Goal: Task Accomplishment & Management: Manage account settings

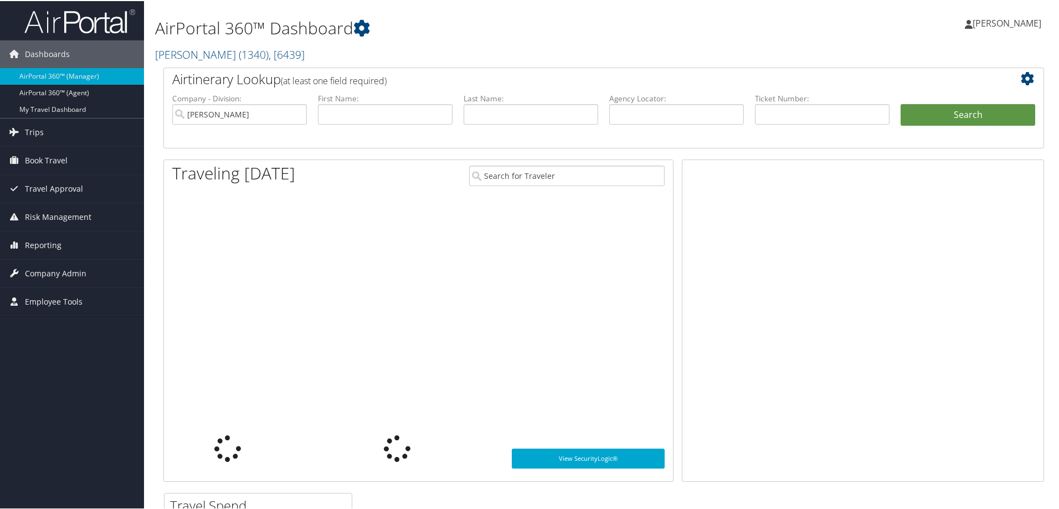
click at [530, 45] on h2 "Doner ( 1340 ) , [ 6439 ]" at bounding box center [454, 52] width 598 height 19
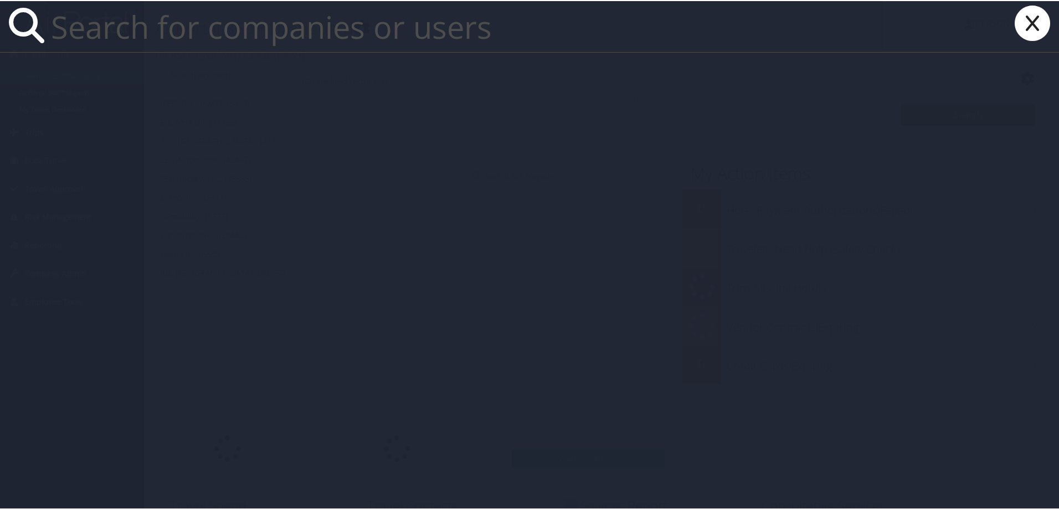
paste input "NOBUKO KAWANO"
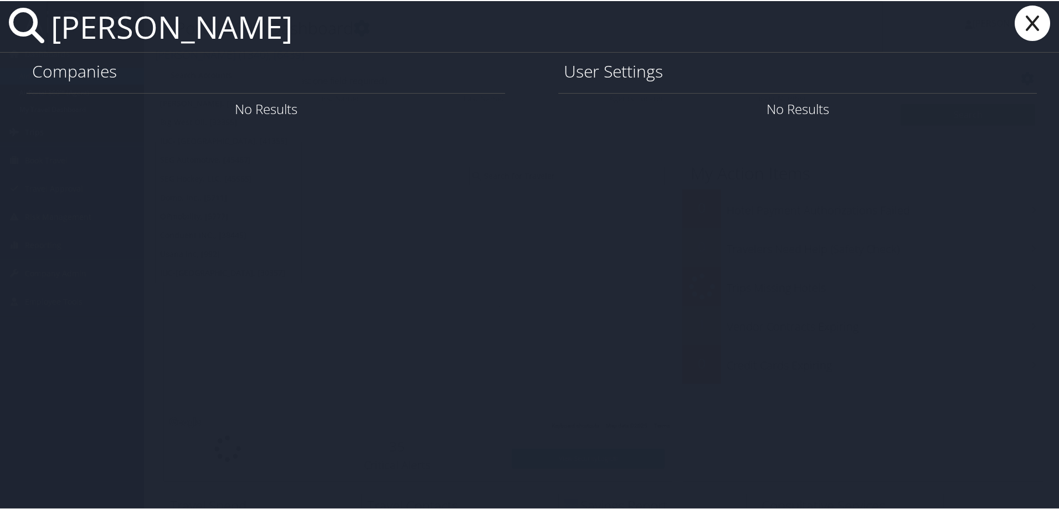
type input "NOBUKO KAWANO"
click at [1038, 18] on icon at bounding box center [1033, 21] width 44 height 35
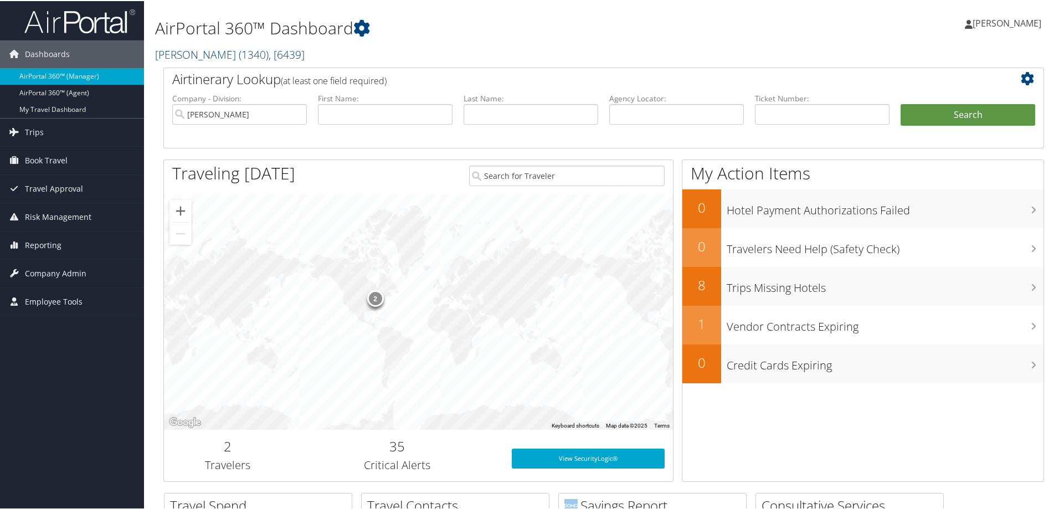
click at [178, 53] on link "Doner ( 1340 ) , [ 6439 ]" at bounding box center [230, 53] width 150 height 15
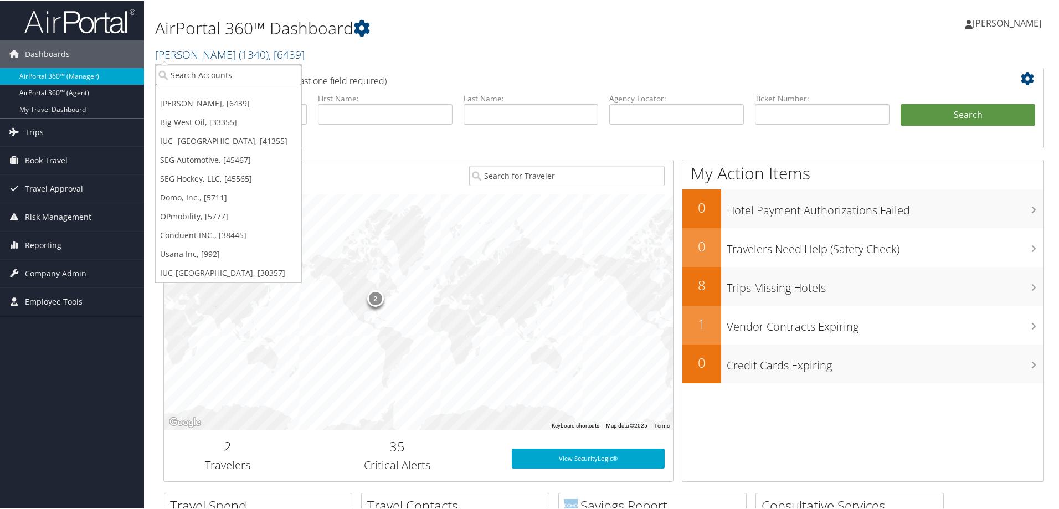
click at [195, 76] on input "search" at bounding box center [229, 74] width 146 height 20
click at [178, 192] on link "Domo, Inc., [5711]" at bounding box center [229, 196] width 146 height 19
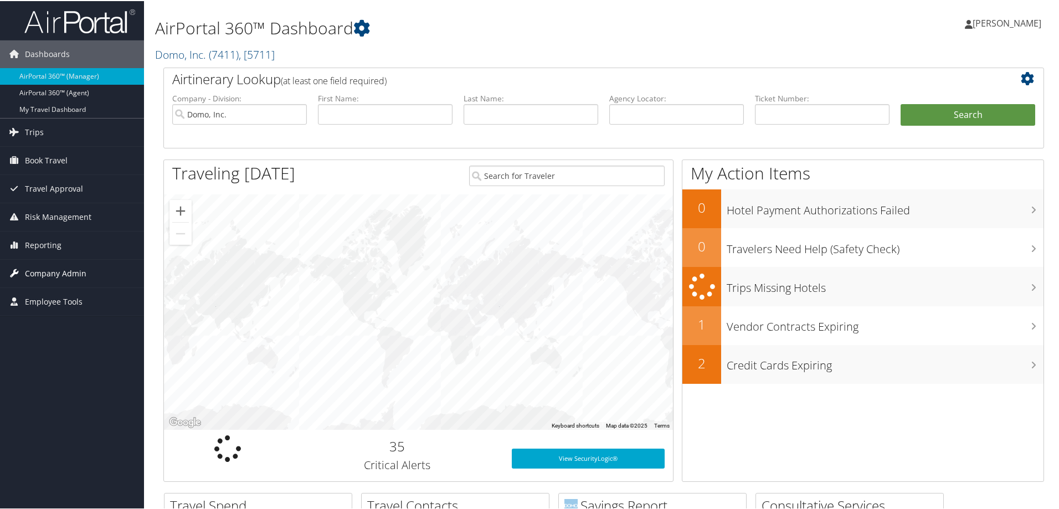
click at [58, 269] on span "Company Admin" at bounding box center [55, 273] width 61 height 28
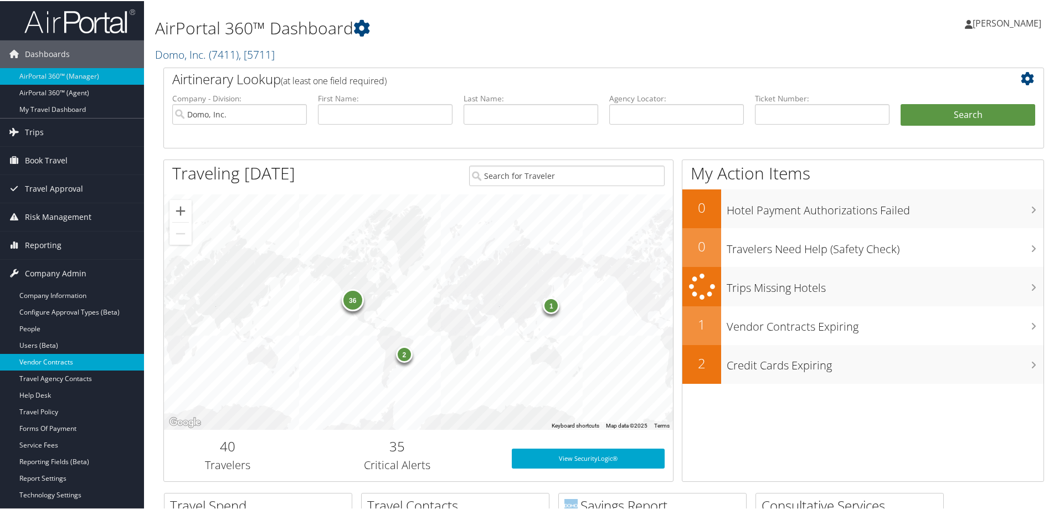
click at [55, 357] on link "Vendor Contracts" at bounding box center [72, 361] width 144 height 17
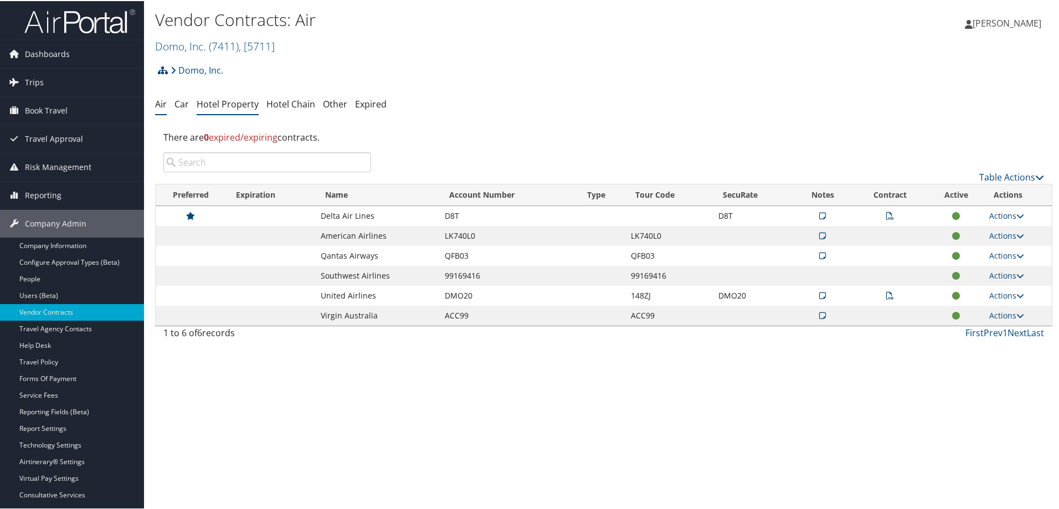
click at [219, 104] on link "Hotel Property" at bounding box center [228, 103] width 62 height 12
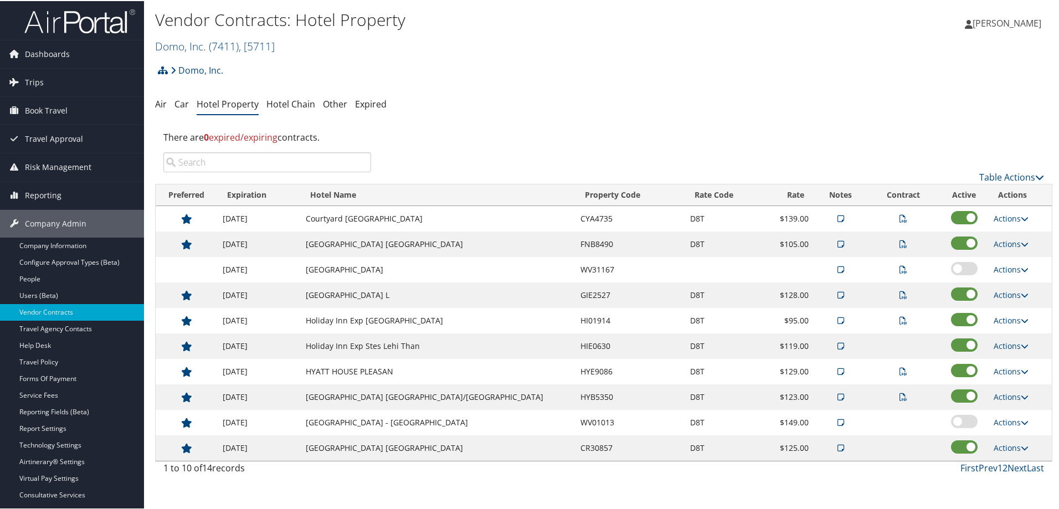
click at [243, 159] on input "search" at bounding box center [267, 161] width 208 height 20
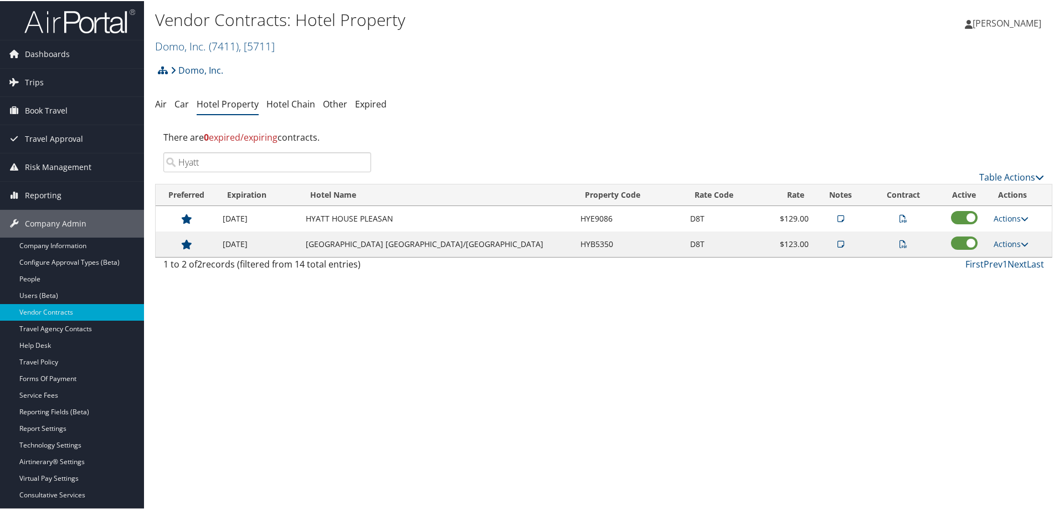
type input "Hyatt"
drag, startPoint x: 665, startPoint y: 217, endPoint x: 636, endPoint y: 216, distance: 29.4
click at [636, 216] on tr "[DATE] HYATT HOUSE PLEASAN HYE9086 D8T $129.00 Actions View Notes View Contract…" at bounding box center [604, 217] width 896 height 25
click at [997, 216] on link "Actions" at bounding box center [1011, 217] width 35 height 11
click at [1011, 269] on link "Edit" at bounding box center [1019, 271] width 70 height 19
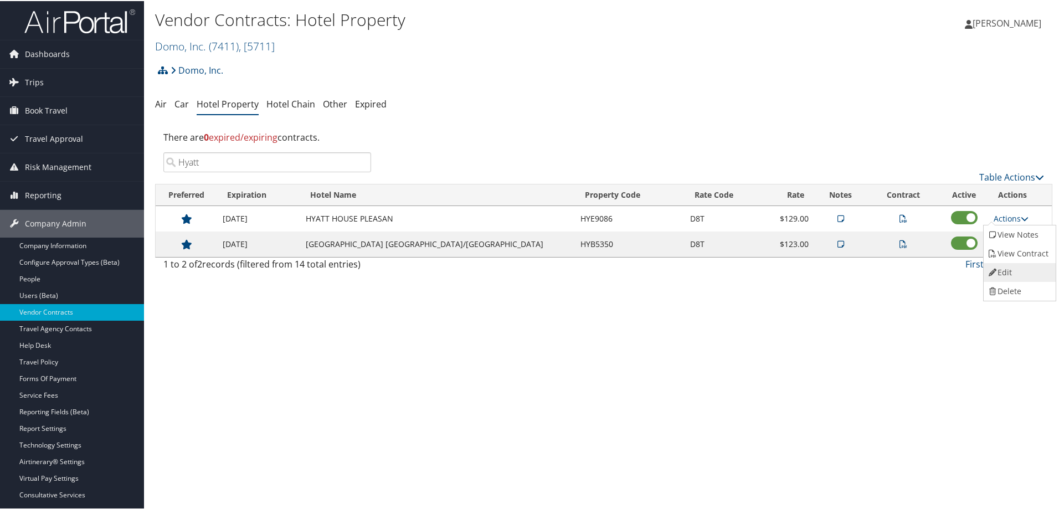
select select "NLRA"
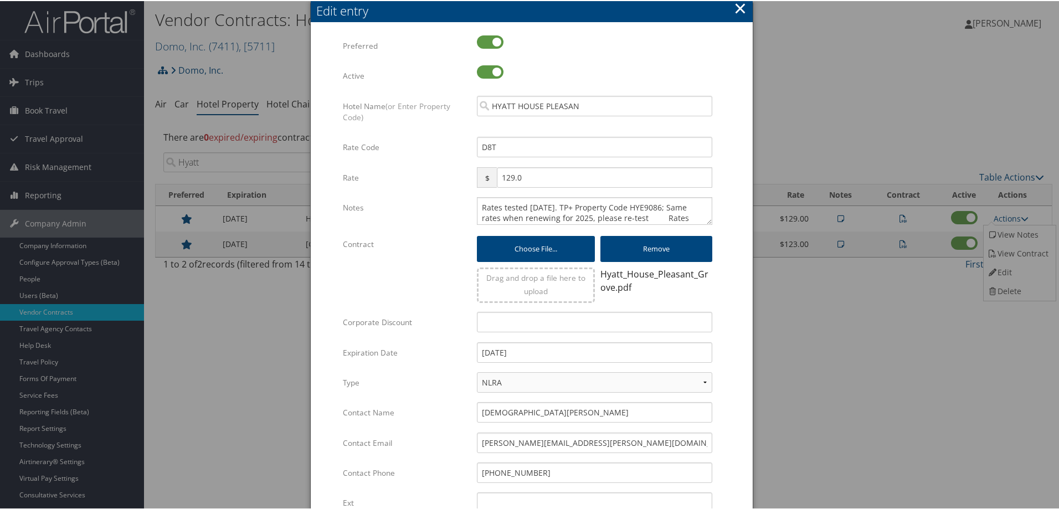
click at [739, 9] on button "×" at bounding box center [740, 7] width 13 height 22
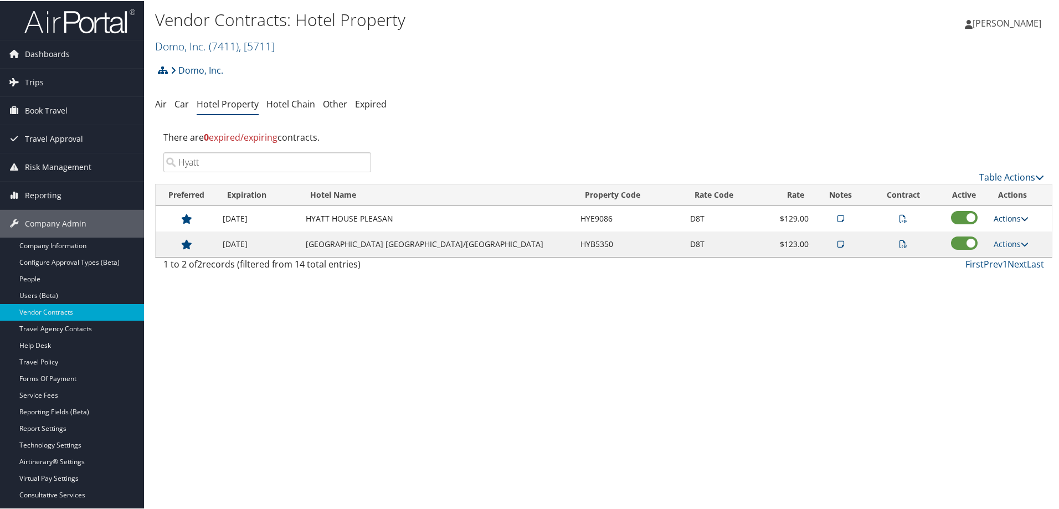
click at [998, 219] on link "Actions" at bounding box center [1011, 217] width 35 height 11
click at [1009, 271] on link "Edit" at bounding box center [1019, 271] width 70 height 19
select select "NLRA"
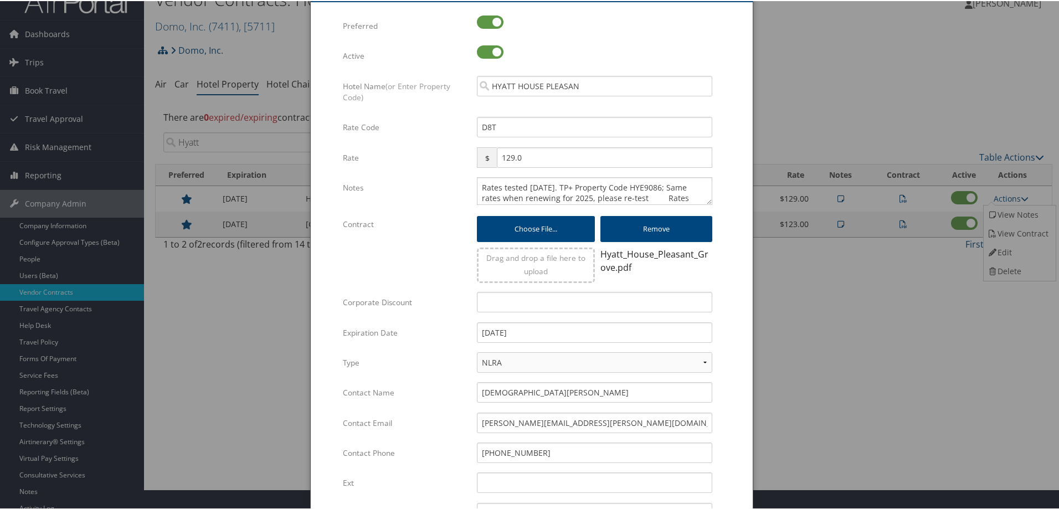
scroll to position [55, 0]
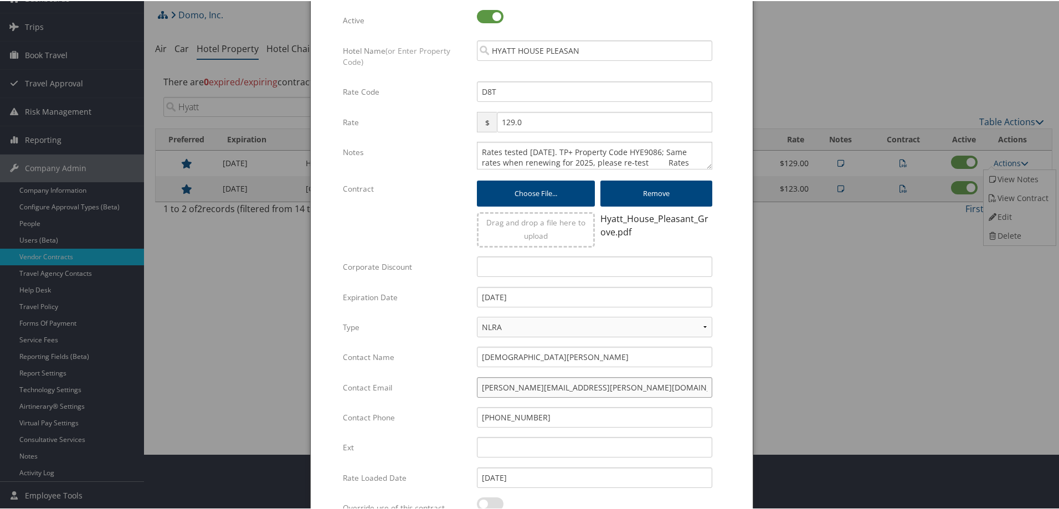
drag, startPoint x: 584, startPoint y: 387, endPoint x: 401, endPoint y: 389, distance: 183.4
click at [401, 389] on div "Contact Email kristen.price@hyatt.com Multiple values The selected items contai…" at bounding box center [532, 391] width 378 height 30
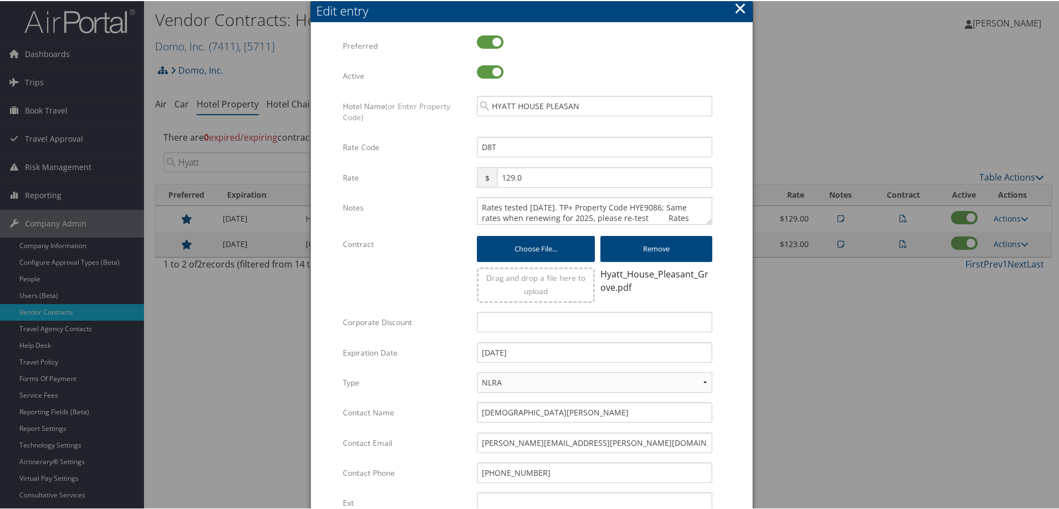
click at [735, 6] on button "×" at bounding box center [740, 7] width 13 height 22
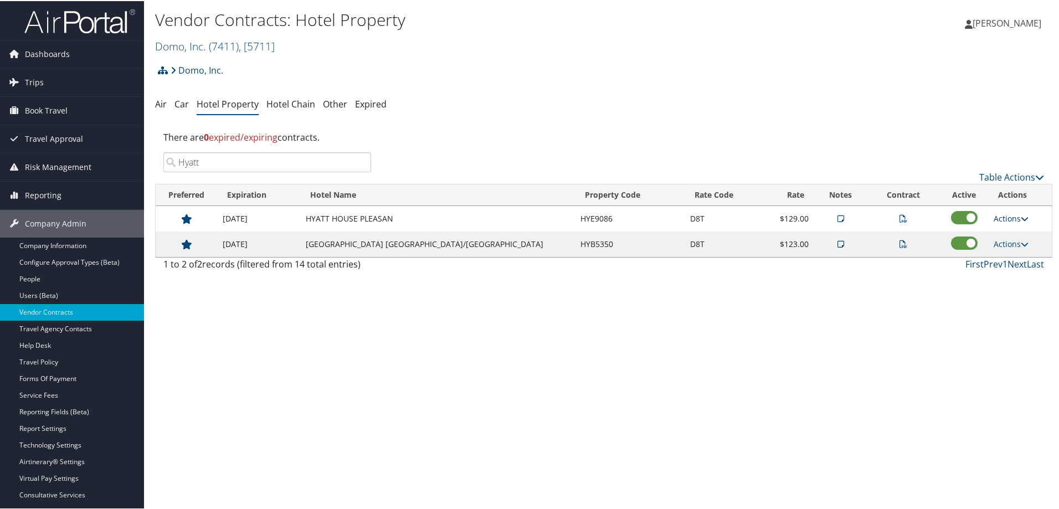
click at [994, 219] on link "Actions" at bounding box center [1011, 217] width 35 height 11
click at [1006, 269] on link "Edit" at bounding box center [1019, 271] width 70 height 19
select select "NLRA"
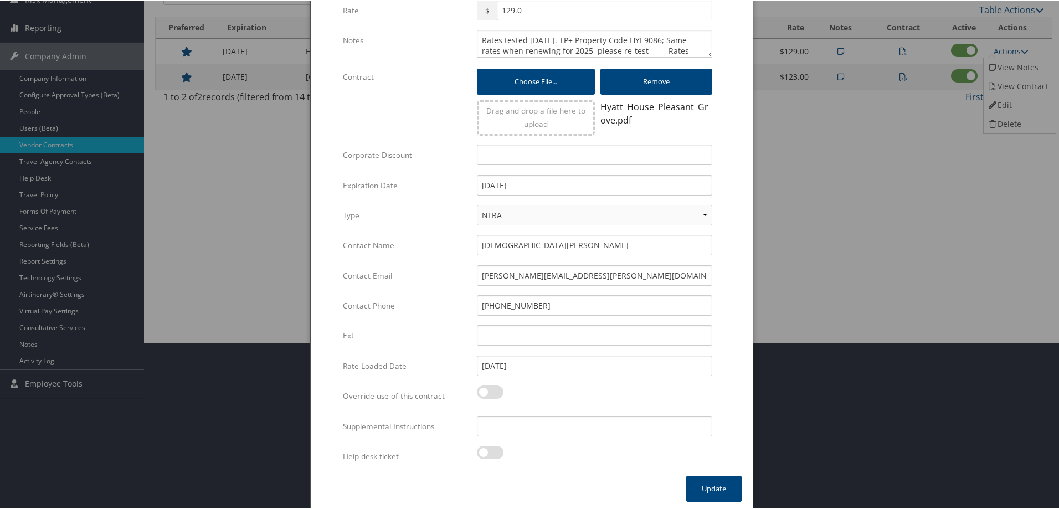
scroll to position [171, 0]
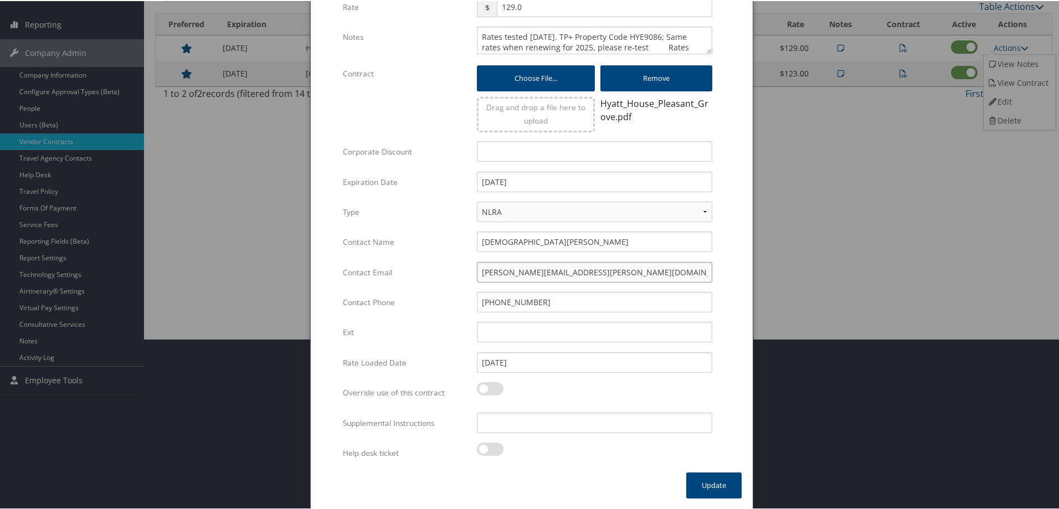
drag, startPoint x: 583, startPoint y: 276, endPoint x: 357, endPoint y: 277, distance: 226.6
click at [357, 277] on div "Contact Email kristen.price@hyatt.com Multiple values The selected items contai…" at bounding box center [532, 276] width 378 height 30
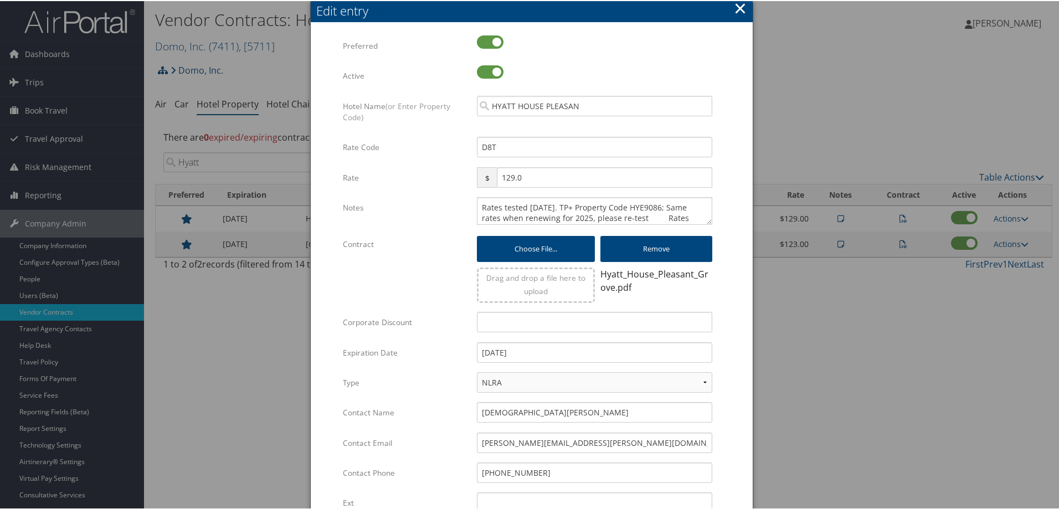
click at [743, 6] on button "×" at bounding box center [740, 7] width 13 height 22
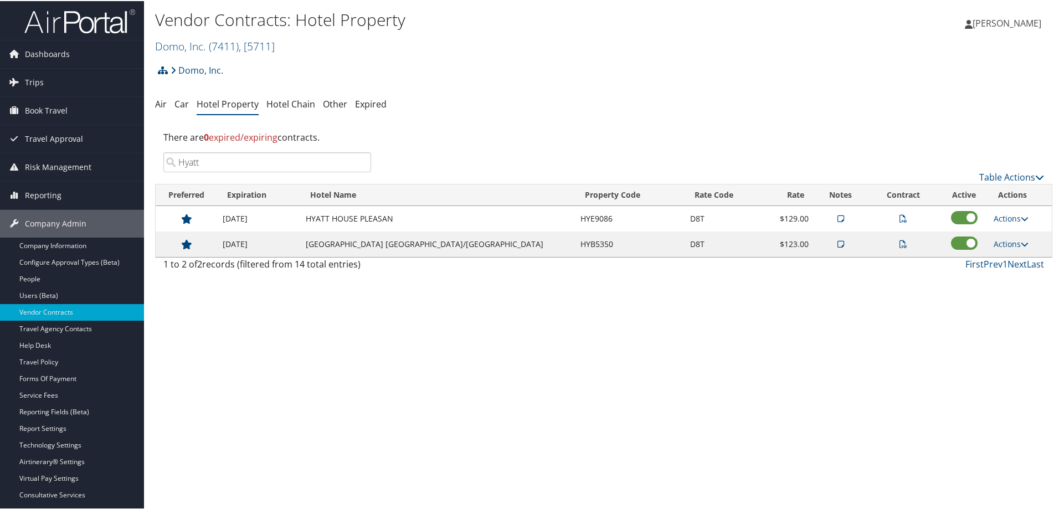
click at [448, 377] on div "Vendor Contracts: Hotel Property Domo, Inc. ( 7411 ) , [ 5711 ] Domo, Inc. Done…" at bounding box center [604, 254] width 920 height 509
click at [173, 47] on link "Domo, Inc. ( 7411 ) , [ 5711 ]" at bounding box center [215, 45] width 120 height 15
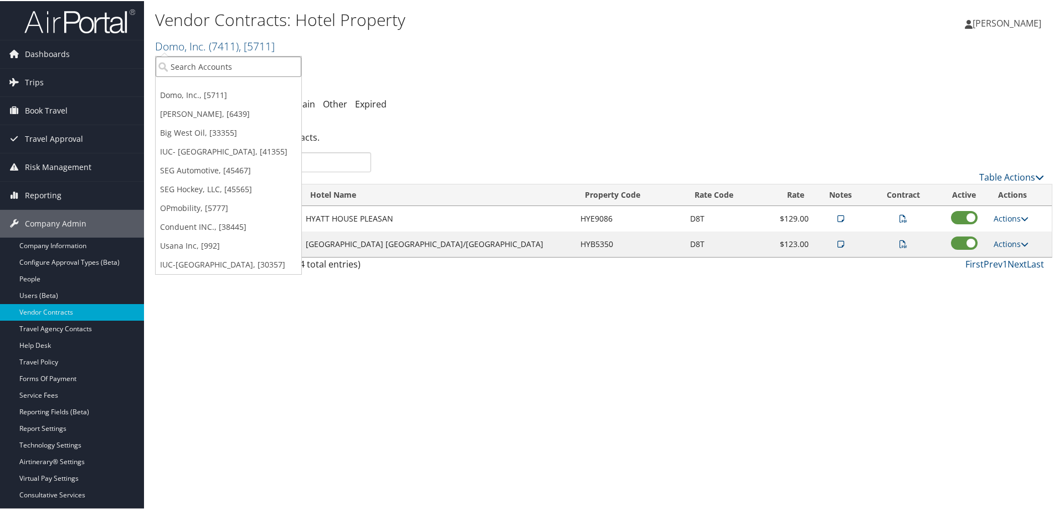
click at [198, 73] on input "search" at bounding box center [229, 65] width 146 height 20
type input "henry ford health"
click at [221, 85] on div "Henry Ford Health (1655), [4464]" at bounding box center [234, 86] width 169 height 10
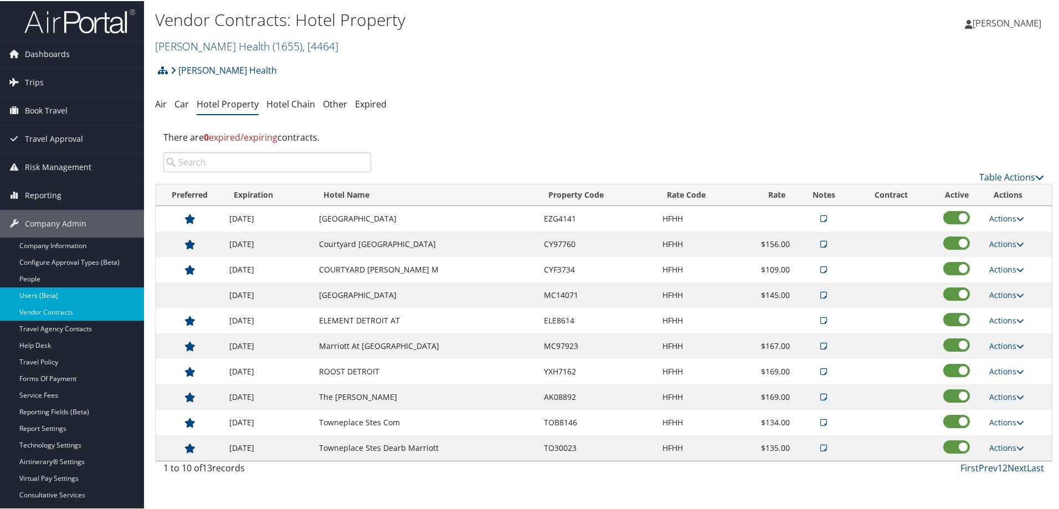
click at [43, 294] on link "Users (Beta)" at bounding box center [72, 294] width 144 height 17
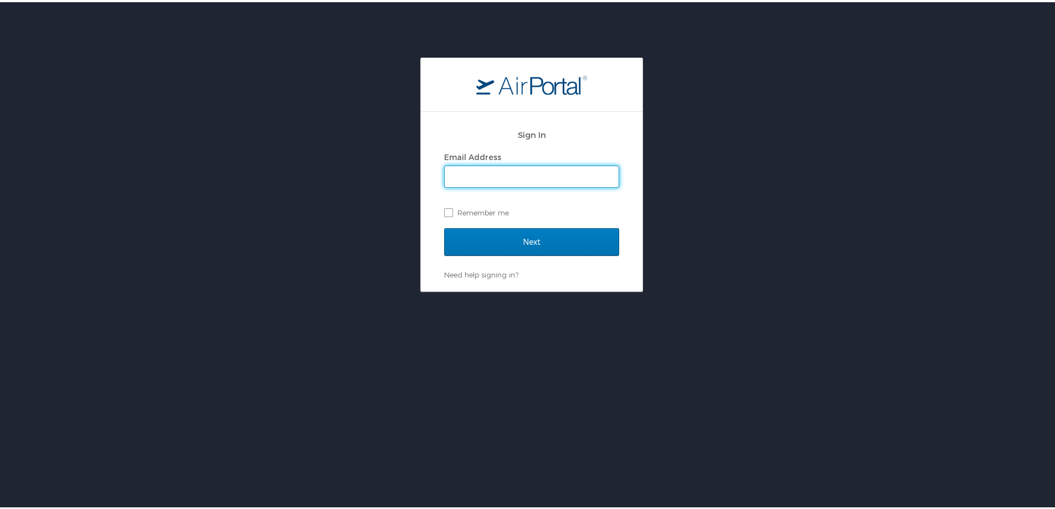
click at [492, 168] on input "Email Address" at bounding box center [532, 174] width 174 height 21
type input "tkruckeberg@hmhf.com"
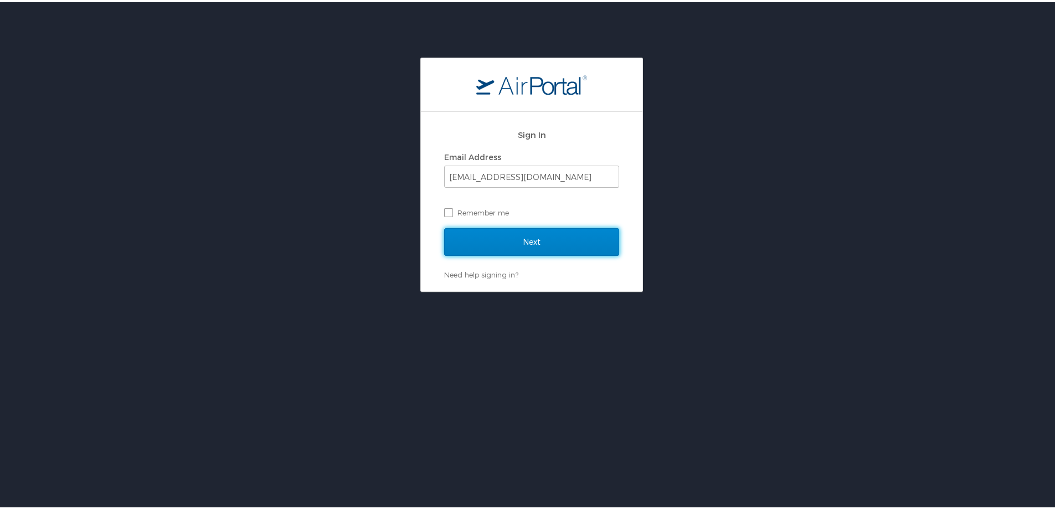
click at [541, 245] on input "Next" at bounding box center [531, 240] width 175 height 28
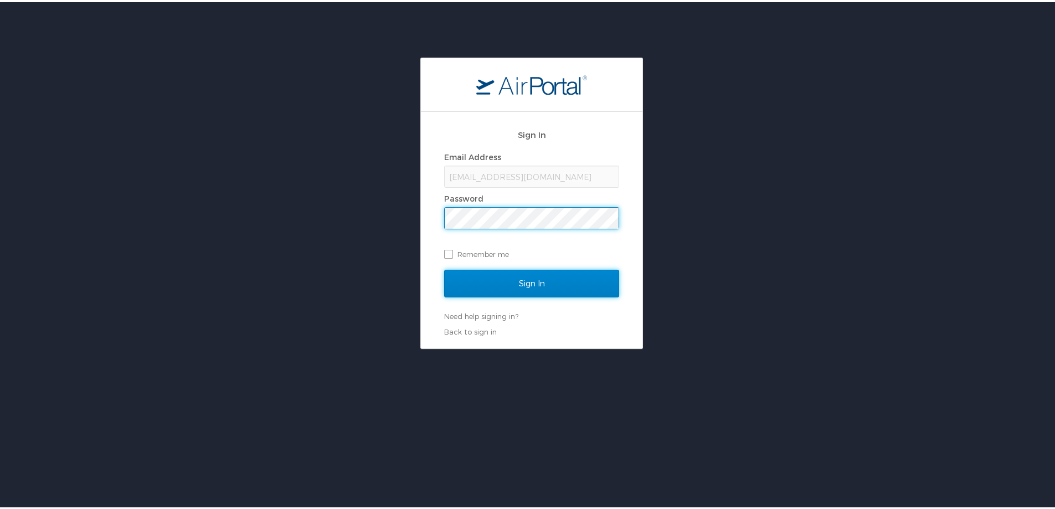
click at [462, 284] on input "Sign In" at bounding box center [531, 282] width 175 height 28
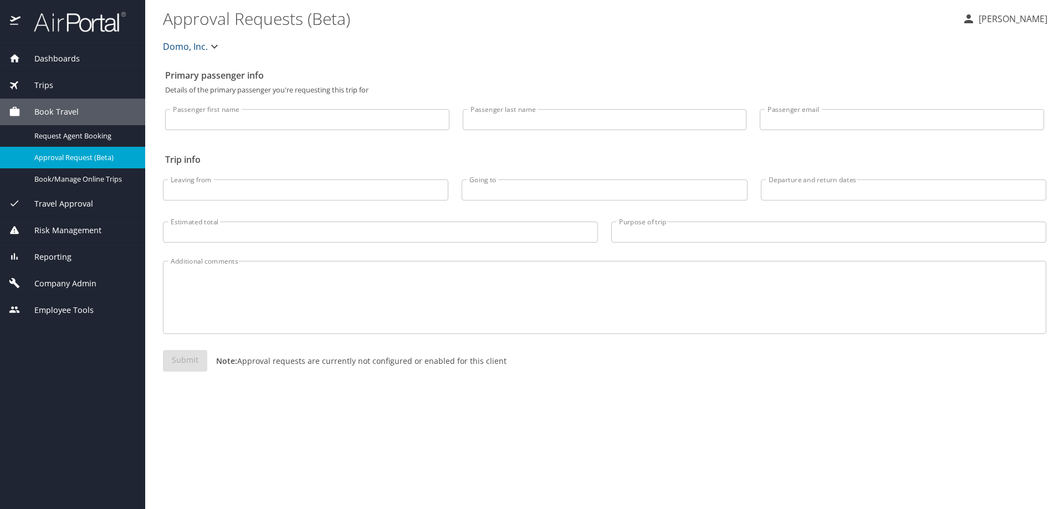
click at [72, 201] on span "Travel Approval" at bounding box center [56, 204] width 73 height 12
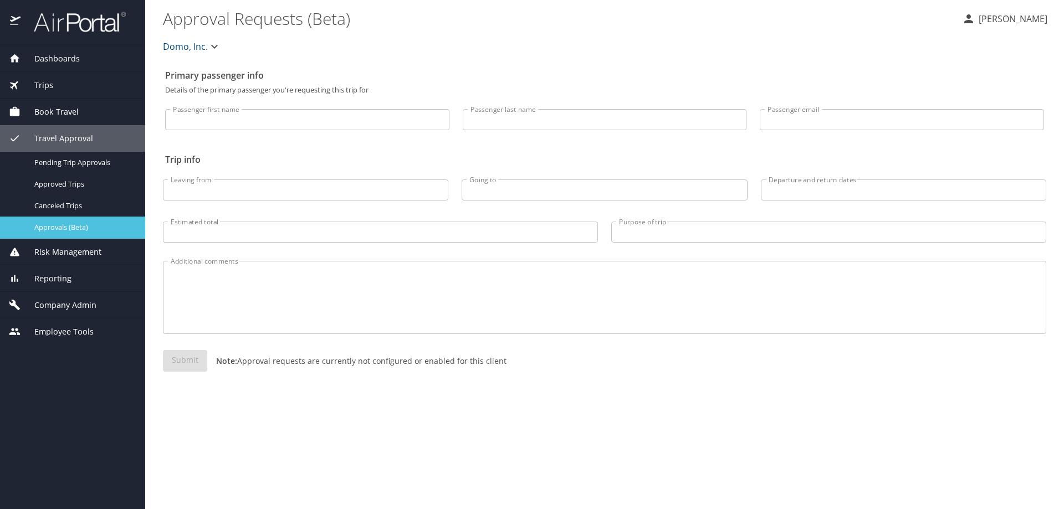
click at [70, 226] on span "Approvals (Beta)" at bounding box center [83, 227] width 98 height 11
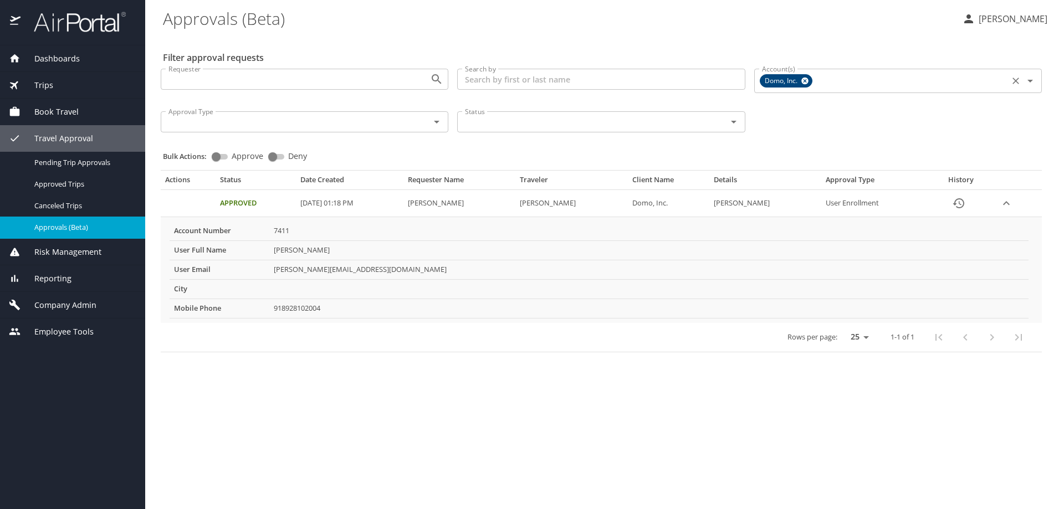
click at [808, 83] on icon at bounding box center [804, 81] width 7 height 7
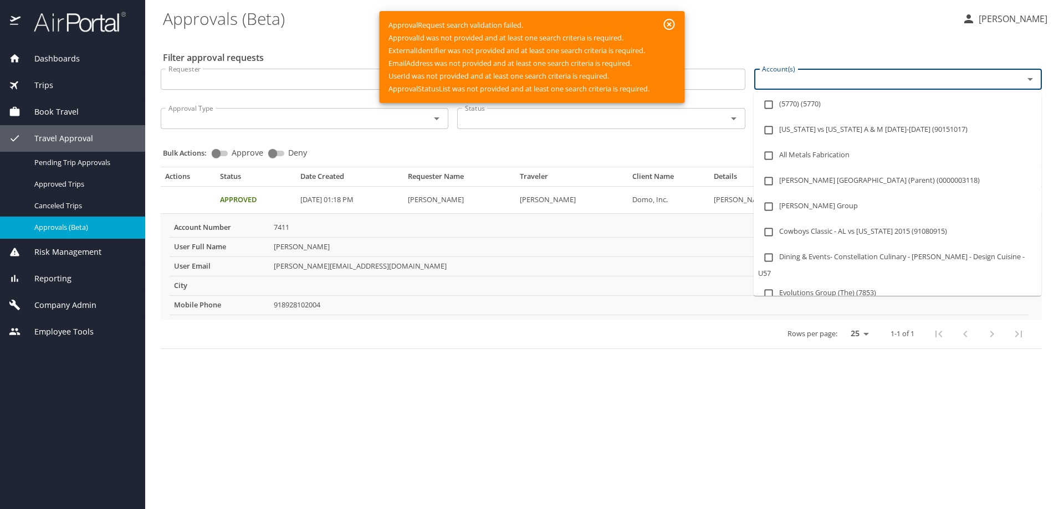
click at [776, 80] on input "Account(s)" at bounding box center [881, 79] width 248 height 14
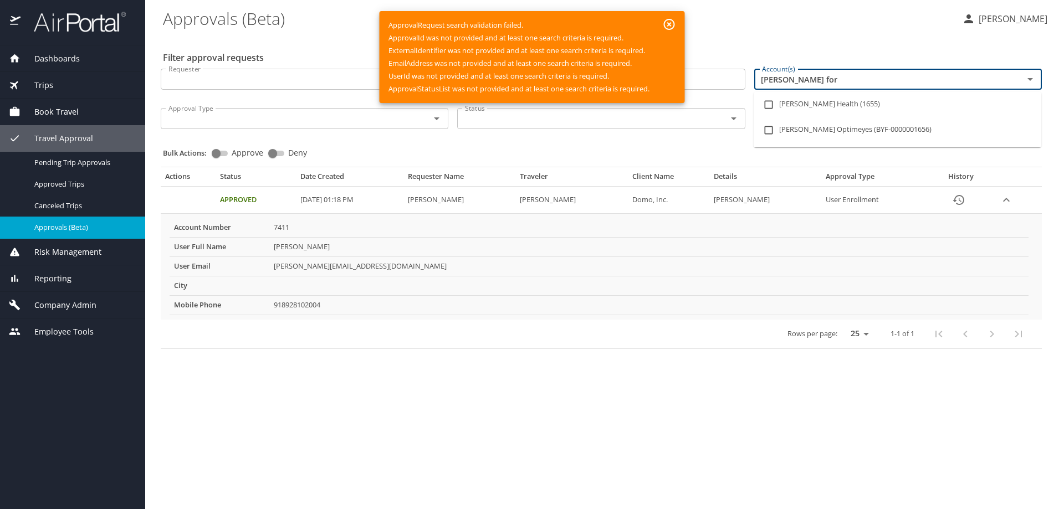
type input "[PERSON_NAME]"
click at [813, 106] on li "[PERSON_NAME] Health (1655)" at bounding box center [897, 104] width 288 height 25
checkbox input "true"
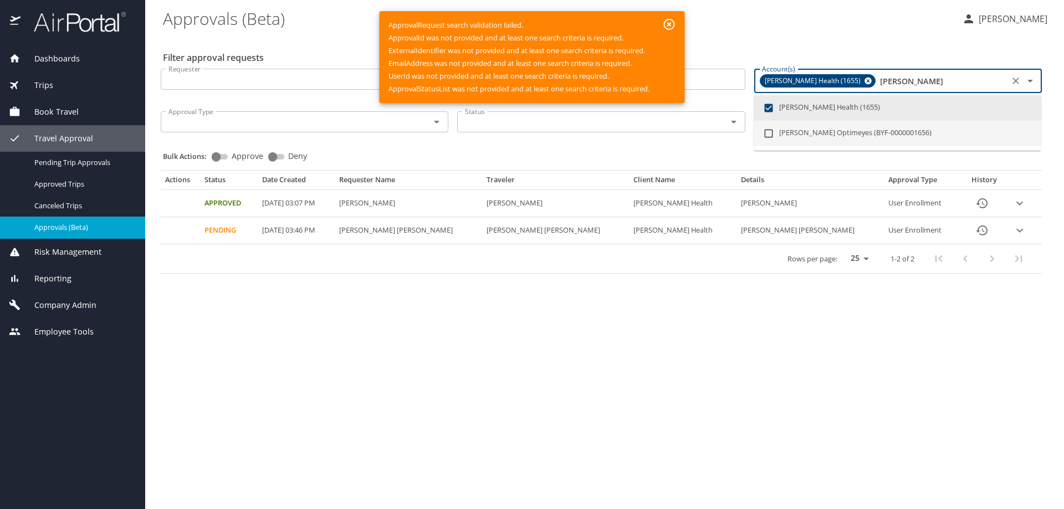
type input "[PERSON_NAME]"
click at [353, 330] on main "Approvals (Beta) [PERSON_NAME] Filter approval requests Requester Requester Sea…" at bounding box center [604, 254] width 919 height 509
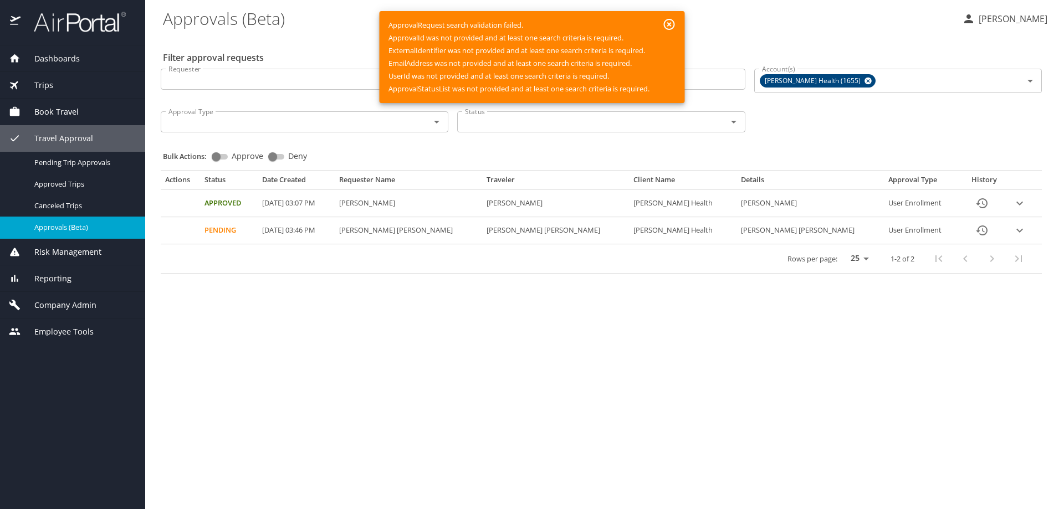
click at [669, 24] on icon "button" at bounding box center [669, 24] width 11 height 11
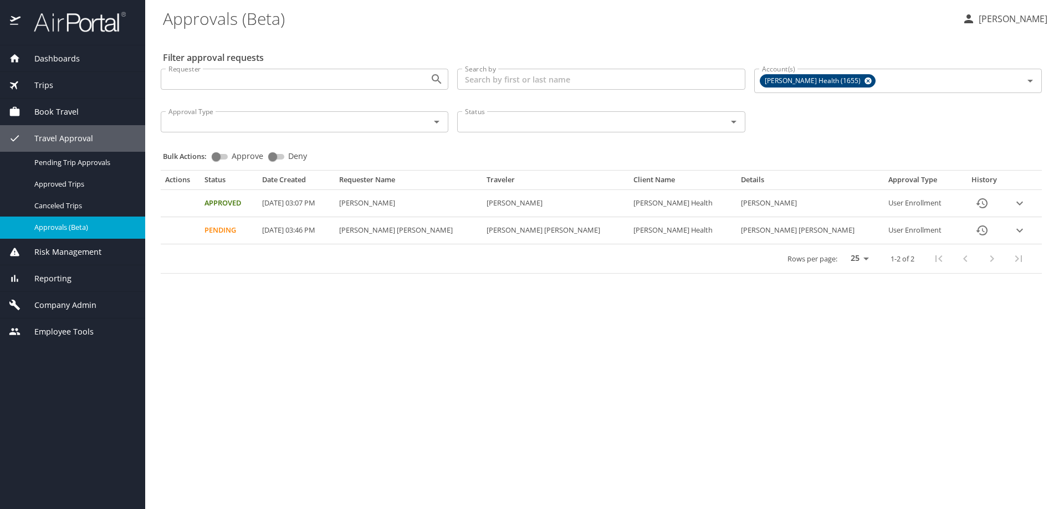
click at [60, 304] on span "Company Admin" at bounding box center [58, 305] width 76 height 12
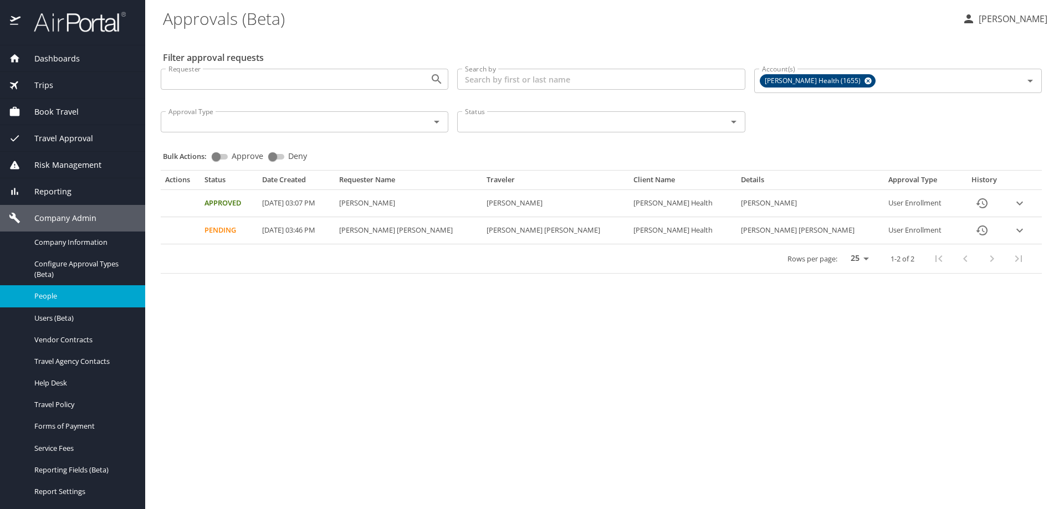
click at [45, 298] on span "People" at bounding box center [83, 296] width 98 height 11
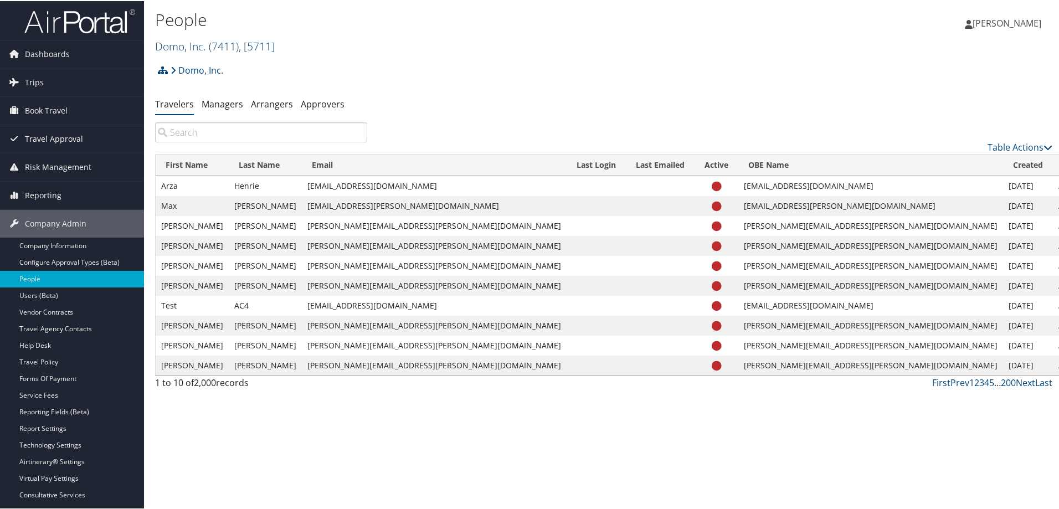
click at [174, 45] on link "Domo, Inc. ( 7411 ) , [ 5711 ]" at bounding box center [215, 45] width 120 height 15
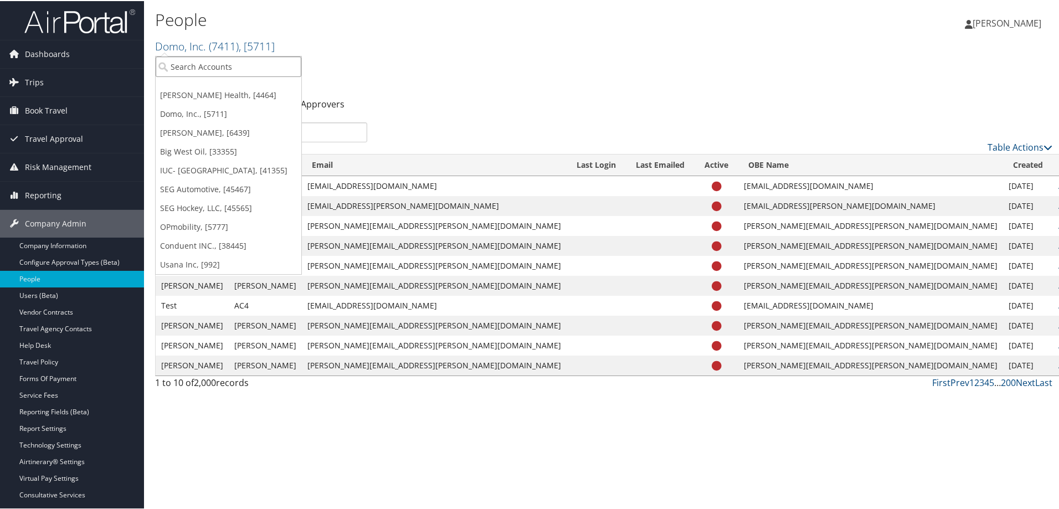
click at [180, 63] on input "search" at bounding box center [229, 65] width 146 height 20
type input "henry ford"
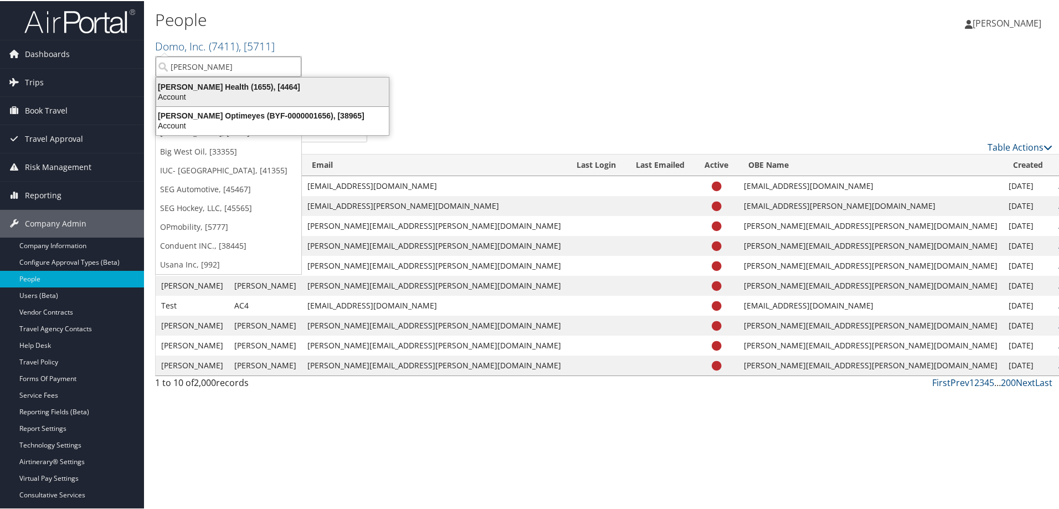
click at [250, 85] on div "Henry Ford Health (1655), [4464]" at bounding box center [273, 86] width 246 height 10
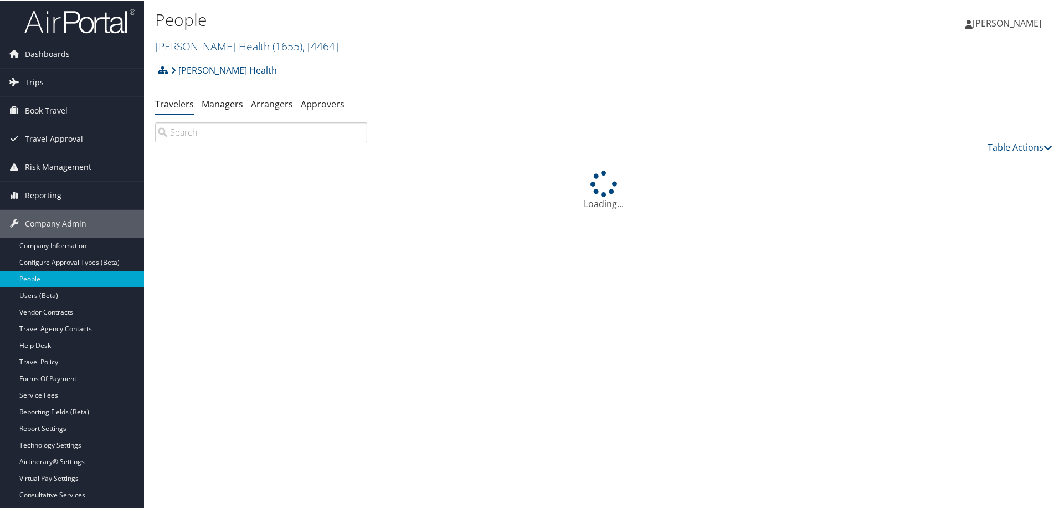
click at [442, 82] on div "[PERSON_NAME] Health Account Structure [PERSON_NAME] Health (1655) ACTIVE Creat…" at bounding box center [604, 73] width 898 height 30
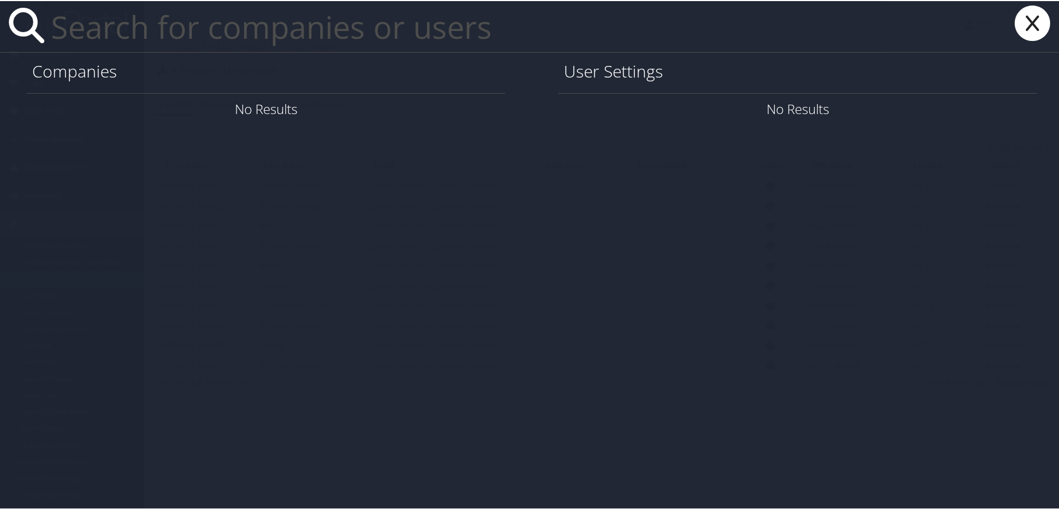
paste input "[EMAIL_ADDRESS][DOMAIN_NAME]"
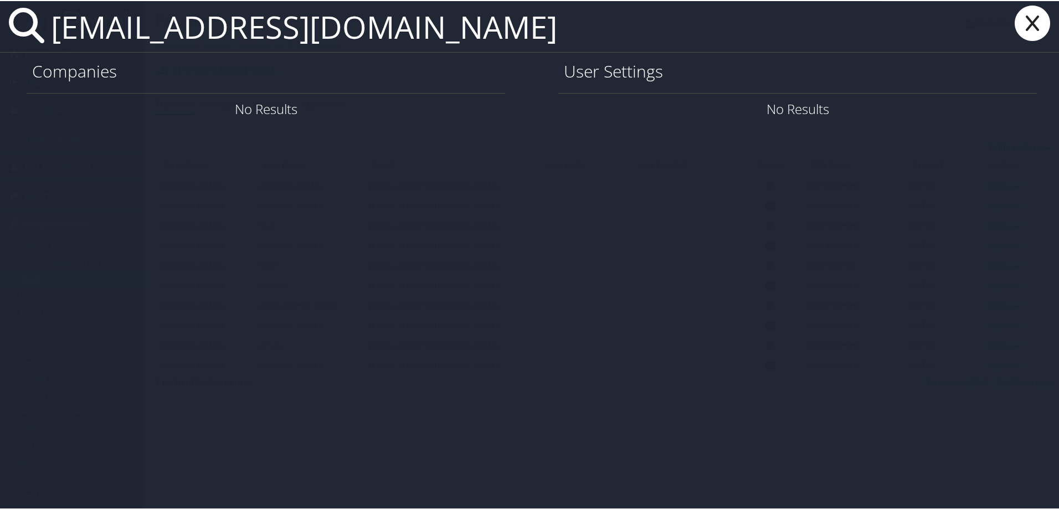
type input "[EMAIL_ADDRESS][DOMAIN_NAME]"
